Goal: Task Accomplishment & Management: Use online tool/utility

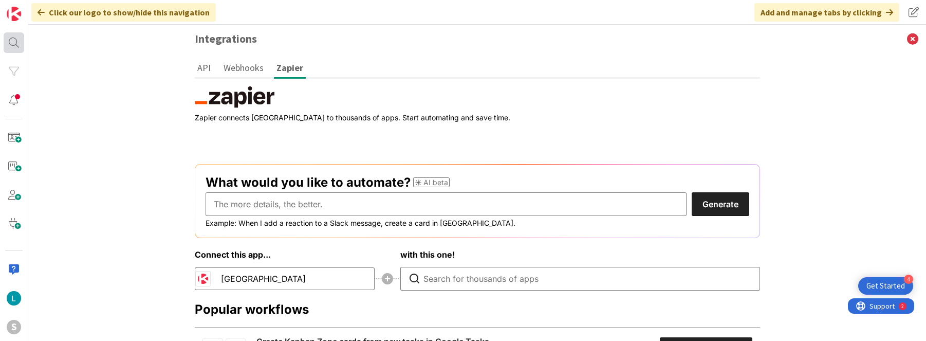
scroll to position [99, 0]
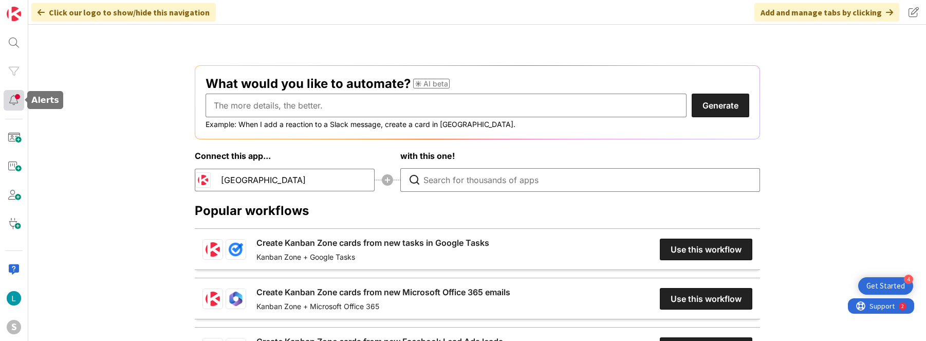
click at [15, 106] on div at bounding box center [14, 100] width 21 height 21
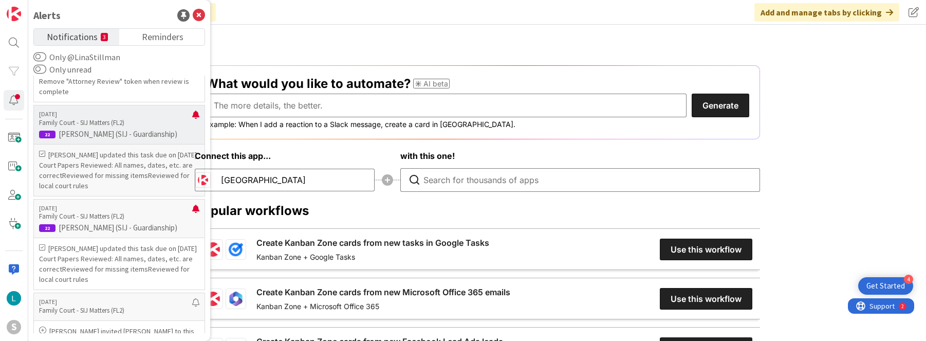
scroll to position [75, 0]
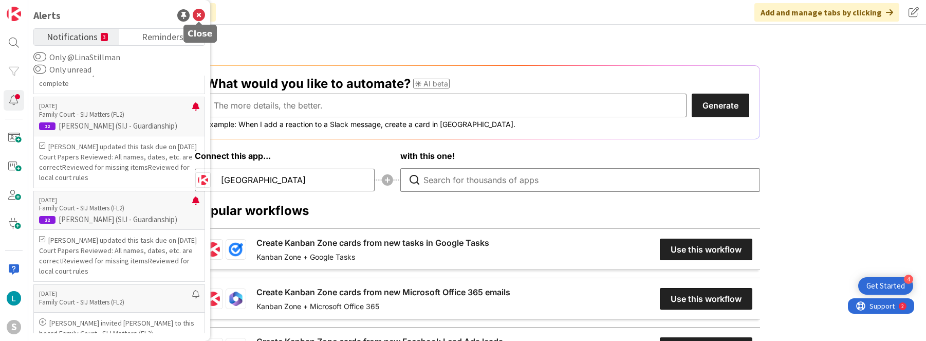
drag, startPoint x: 199, startPoint y: 14, endPoint x: 315, endPoint y: 35, distance: 117.5
click at [199, 14] on icon at bounding box center [199, 15] width 12 height 12
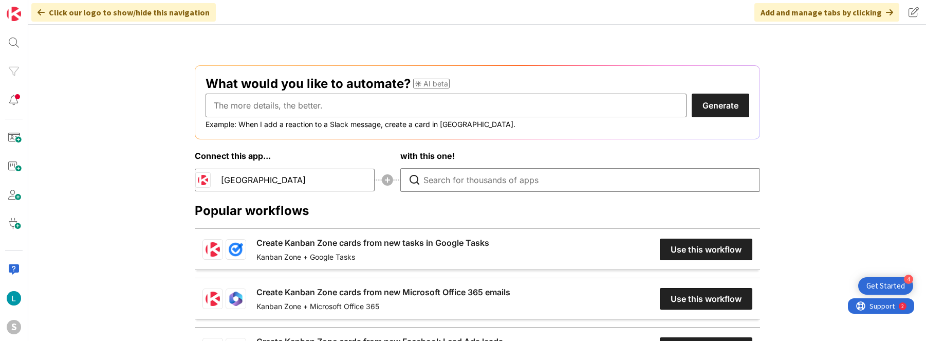
drag, startPoint x: 90, startPoint y: 14, endPoint x: 50, endPoint y: 14, distance: 40.1
click at [90, 14] on div "Click our logo to show/hide this navigation" at bounding box center [123, 12] width 184 height 18
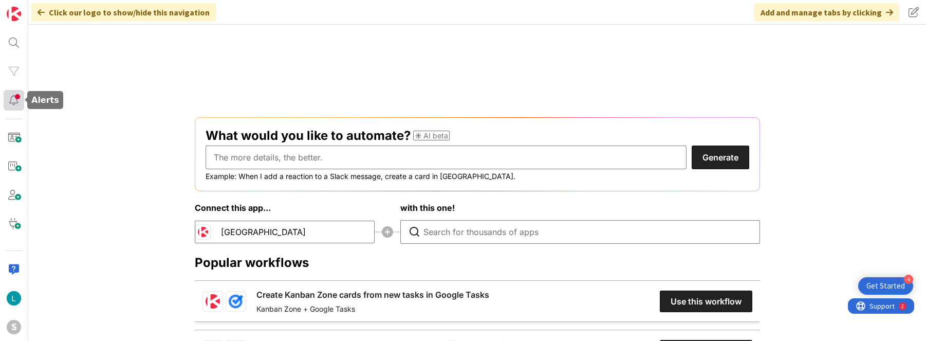
click at [12, 95] on div at bounding box center [14, 100] width 21 height 21
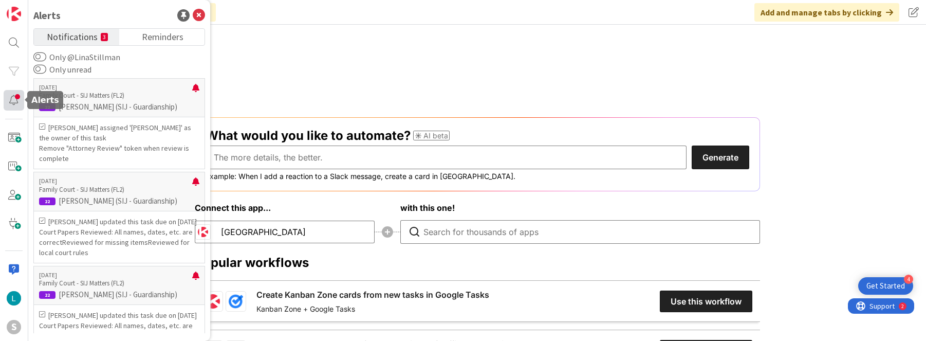
click at [12, 94] on div at bounding box center [14, 100] width 21 height 21
click at [196, 14] on icon at bounding box center [199, 15] width 12 height 12
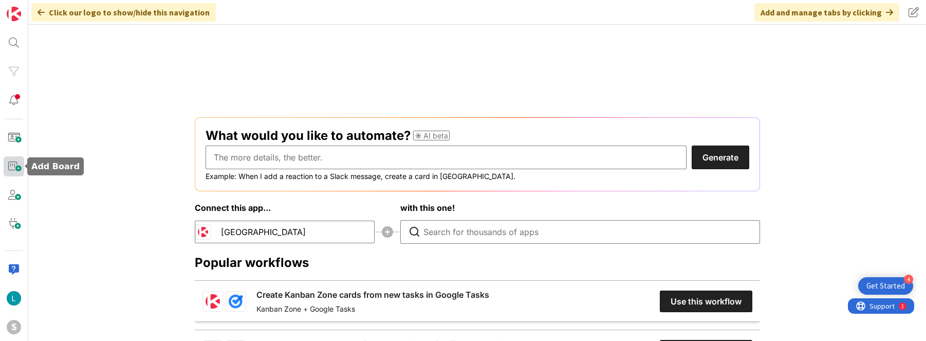
click at [17, 163] on span at bounding box center [14, 166] width 21 height 21
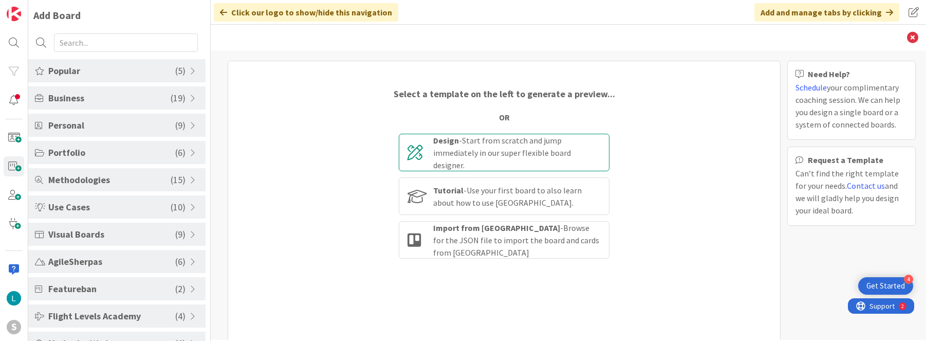
click at [543, 157] on div "Design - Start from scratch and jump immediately in our super flexible board de…" at bounding box center [516, 152] width 167 height 37
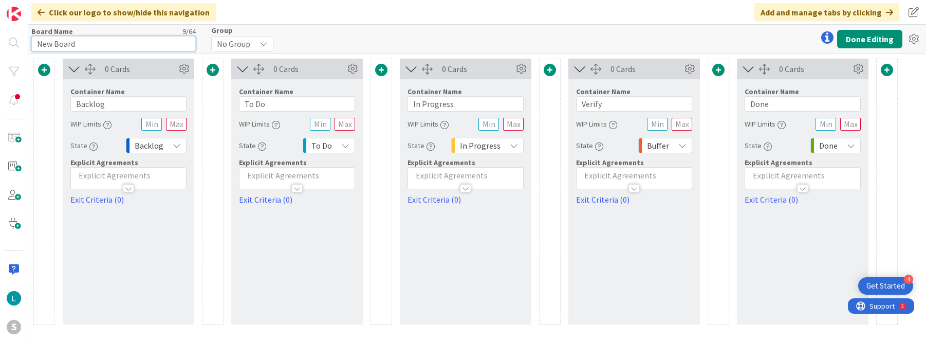
click at [144, 41] on input "New Board" at bounding box center [113, 43] width 164 height 15
click at [13, 99] on div at bounding box center [14, 100] width 21 height 21
click at [12, 100] on div at bounding box center [14, 100] width 21 height 21
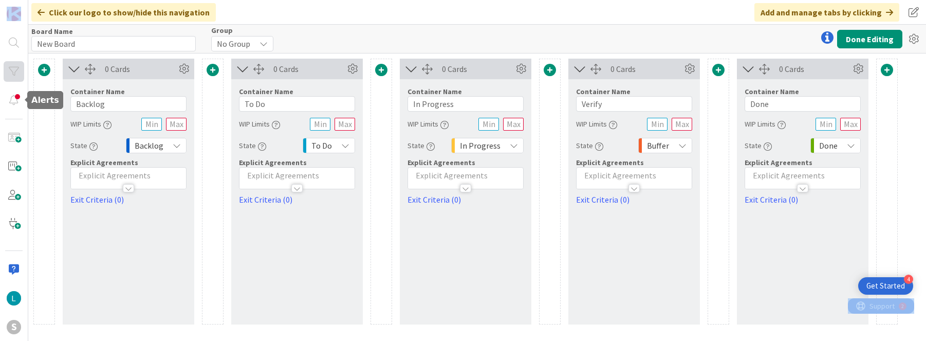
drag, startPoint x: 12, startPoint y: 100, endPoint x: 17, endPoint y: 71, distance: 29.2
click at [12, 100] on div at bounding box center [14, 100] width 21 height 21
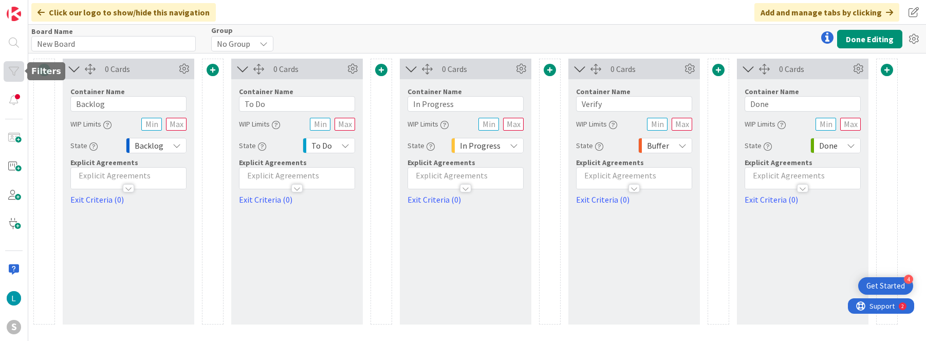
click at [13, 72] on div at bounding box center [14, 71] width 21 height 21
click at [44, 8] on div "Click our logo to show/hide this navigation" at bounding box center [123, 12] width 184 height 18
click at [43, 10] on icon at bounding box center [41, 12] width 7 height 8
click at [42, 11] on icon at bounding box center [41, 12] width 7 height 8
click at [18, 298] on img at bounding box center [14, 298] width 14 height 14
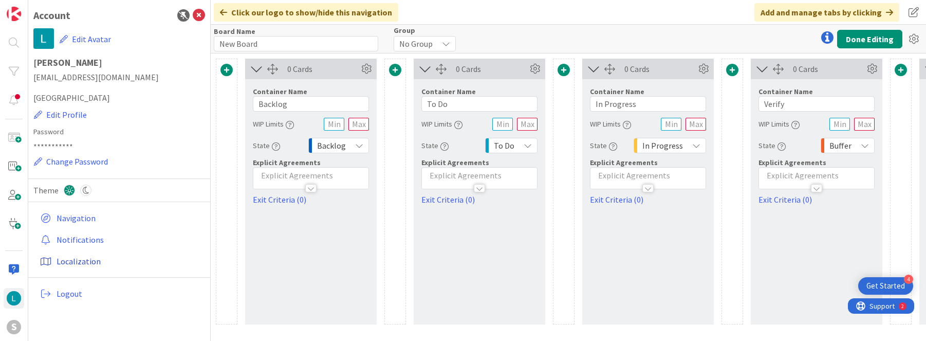
click at [76, 260] on link "Localization" at bounding box center [120, 261] width 169 height 18
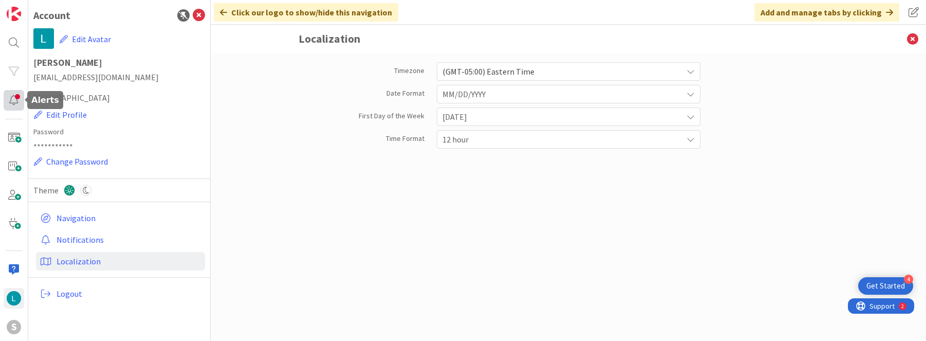
click at [14, 101] on div at bounding box center [14, 100] width 21 height 21
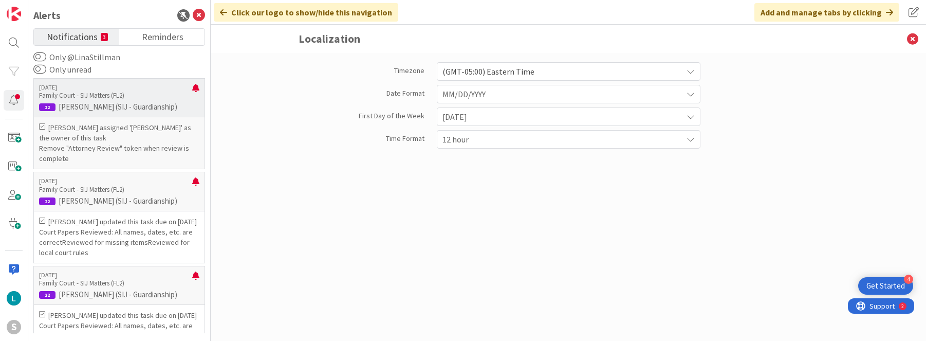
click at [144, 155] on p "Remove "Attorney Review" token when review is complete" at bounding box center [119, 153] width 160 height 21
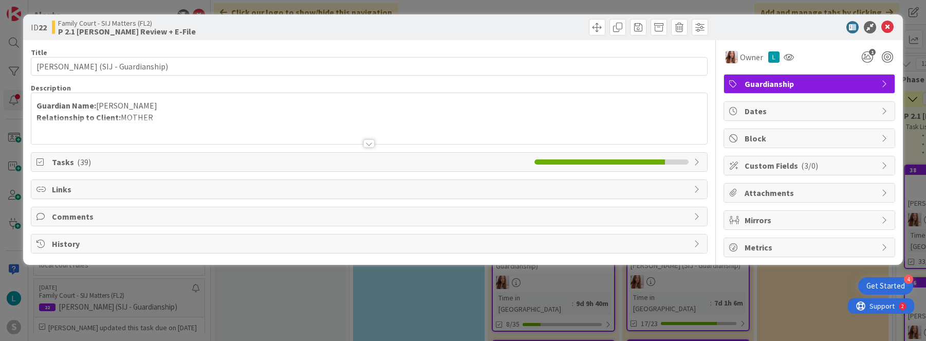
click at [553, 155] on div "Tasks ( 39 )" at bounding box center [369, 162] width 676 height 18
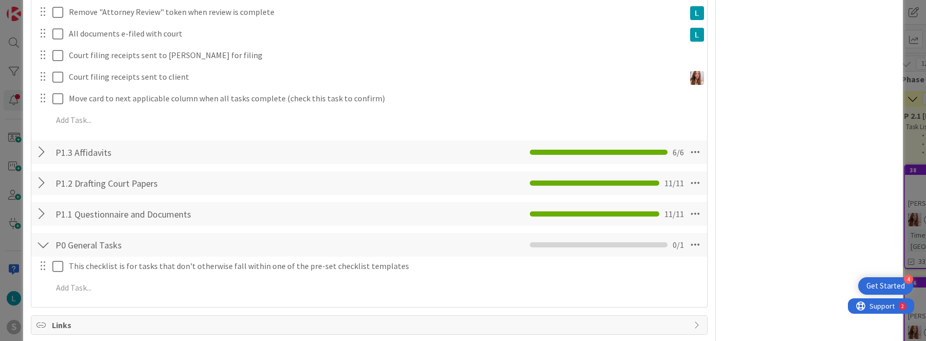
scroll to position [447, 0]
